Goal: Task Accomplishment & Management: Use online tool/utility

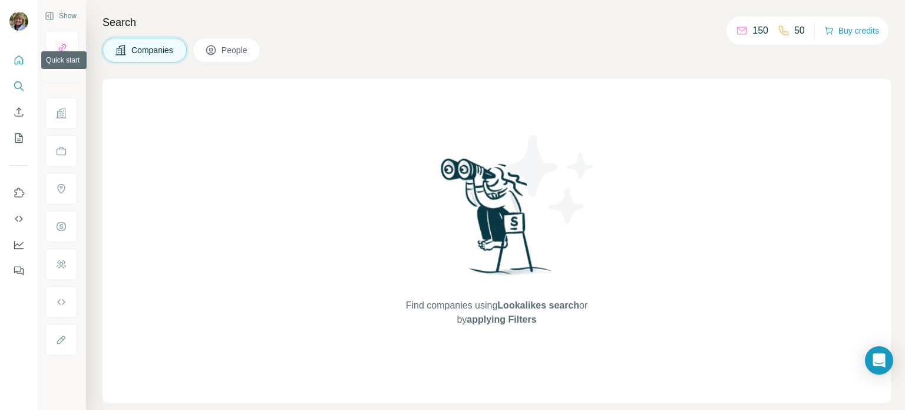
click at [21, 58] on icon "Quick start" at bounding box center [19, 60] width 12 height 12
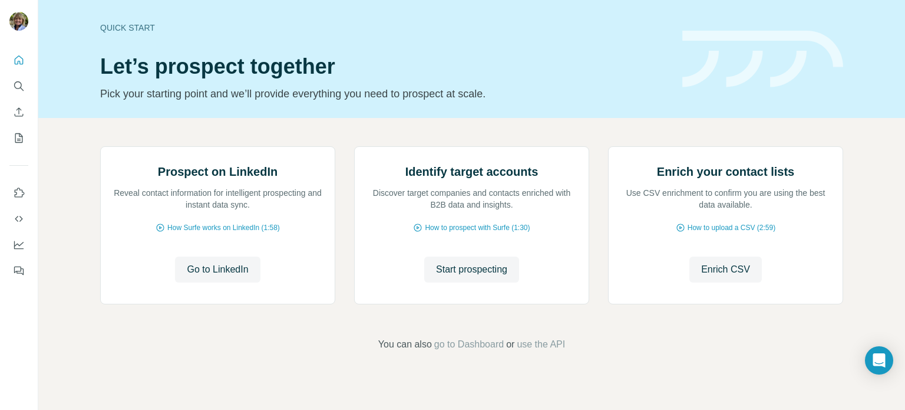
scroll to position [99, 0]
click at [18, 114] on icon "Enrich CSV" at bounding box center [19, 112] width 12 height 12
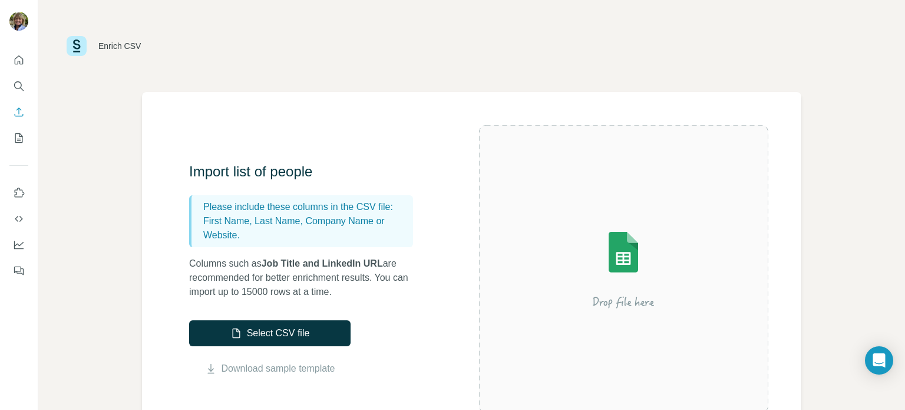
scroll to position [59, 0]
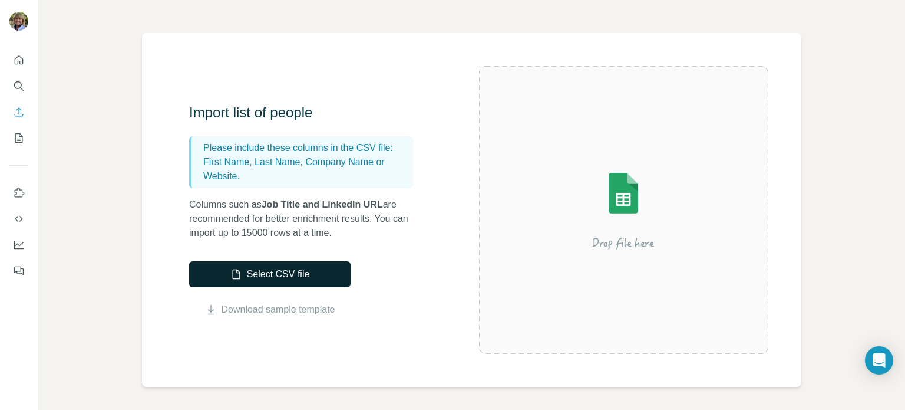
click at [276, 274] on button "Select CSV file" at bounding box center [269, 274] width 161 height 26
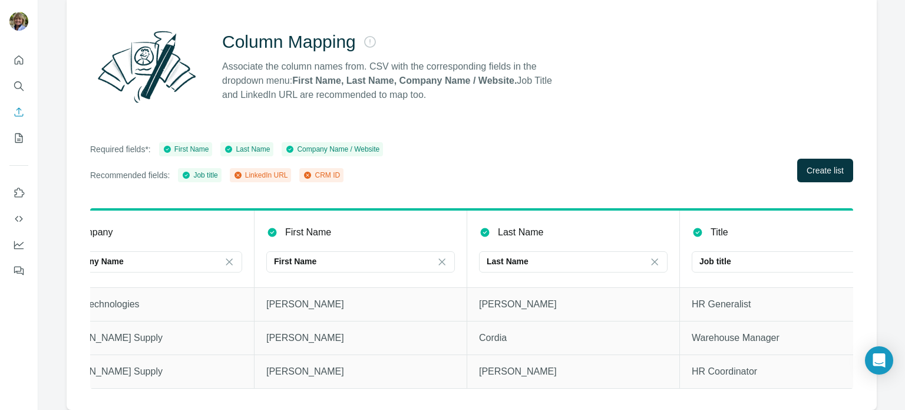
scroll to position [0, 0]
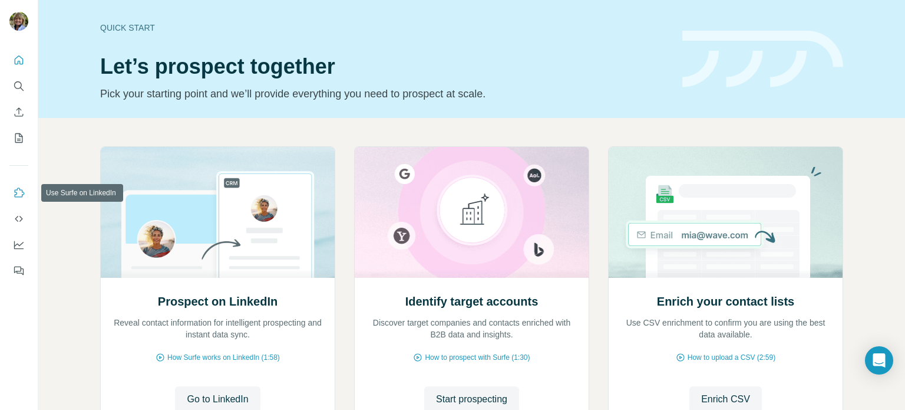
click at [19, 193] on icon "Use Surfe on LinkedIn" at bounding box center [19, 193] width 12 height 12
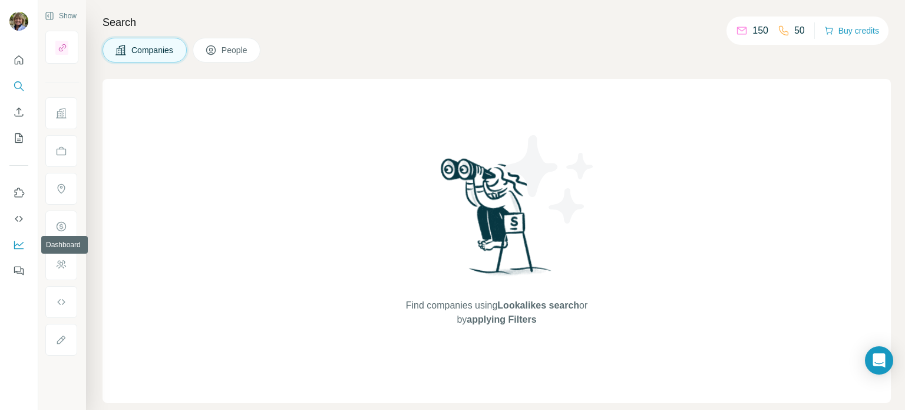
click at [16, 243] on icon "Dashboard" at bounding box center [19, 245] width 12 height 12
